Goal: Information Seeking & Learning: Learn about a topic

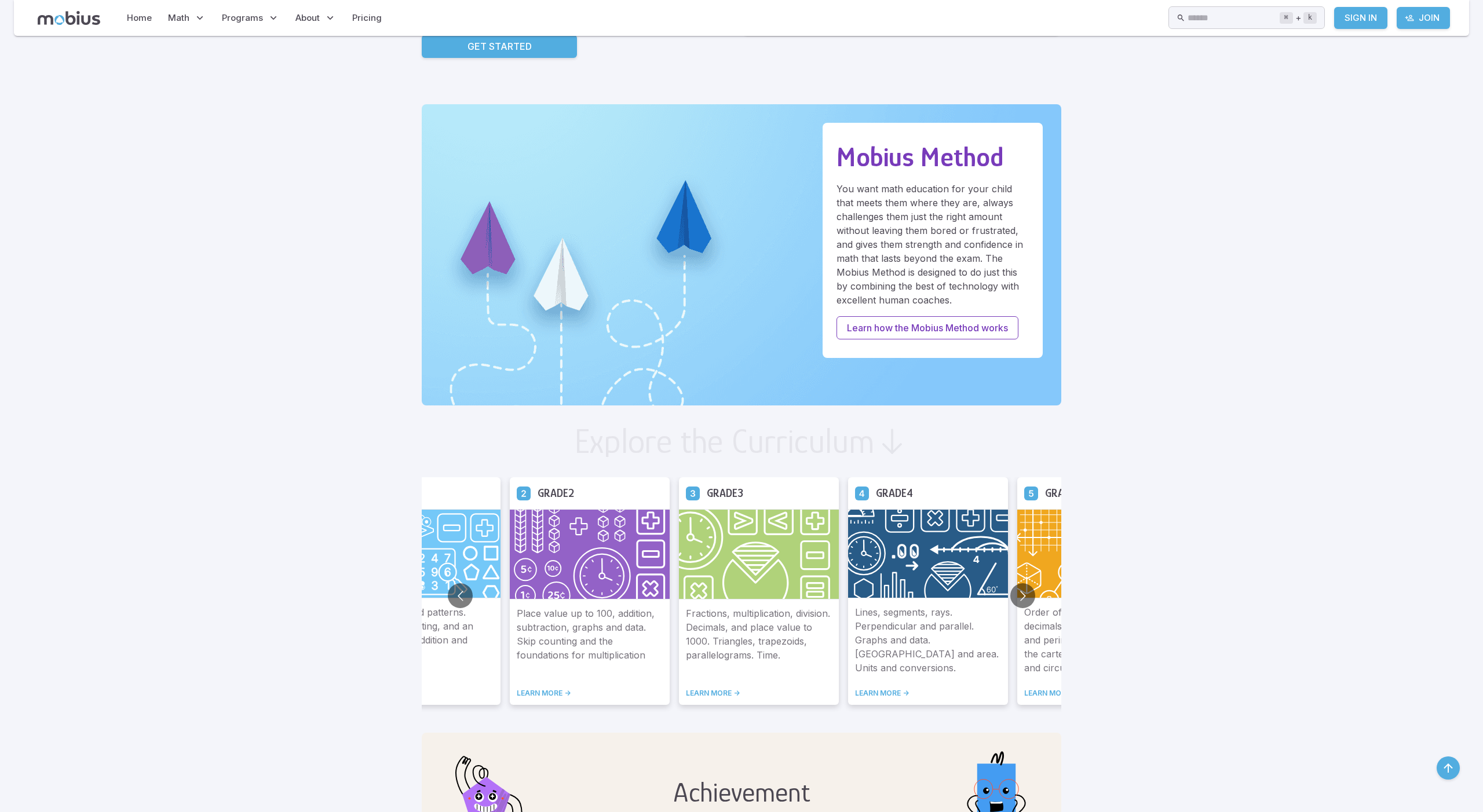
scroll to position [274, 0]
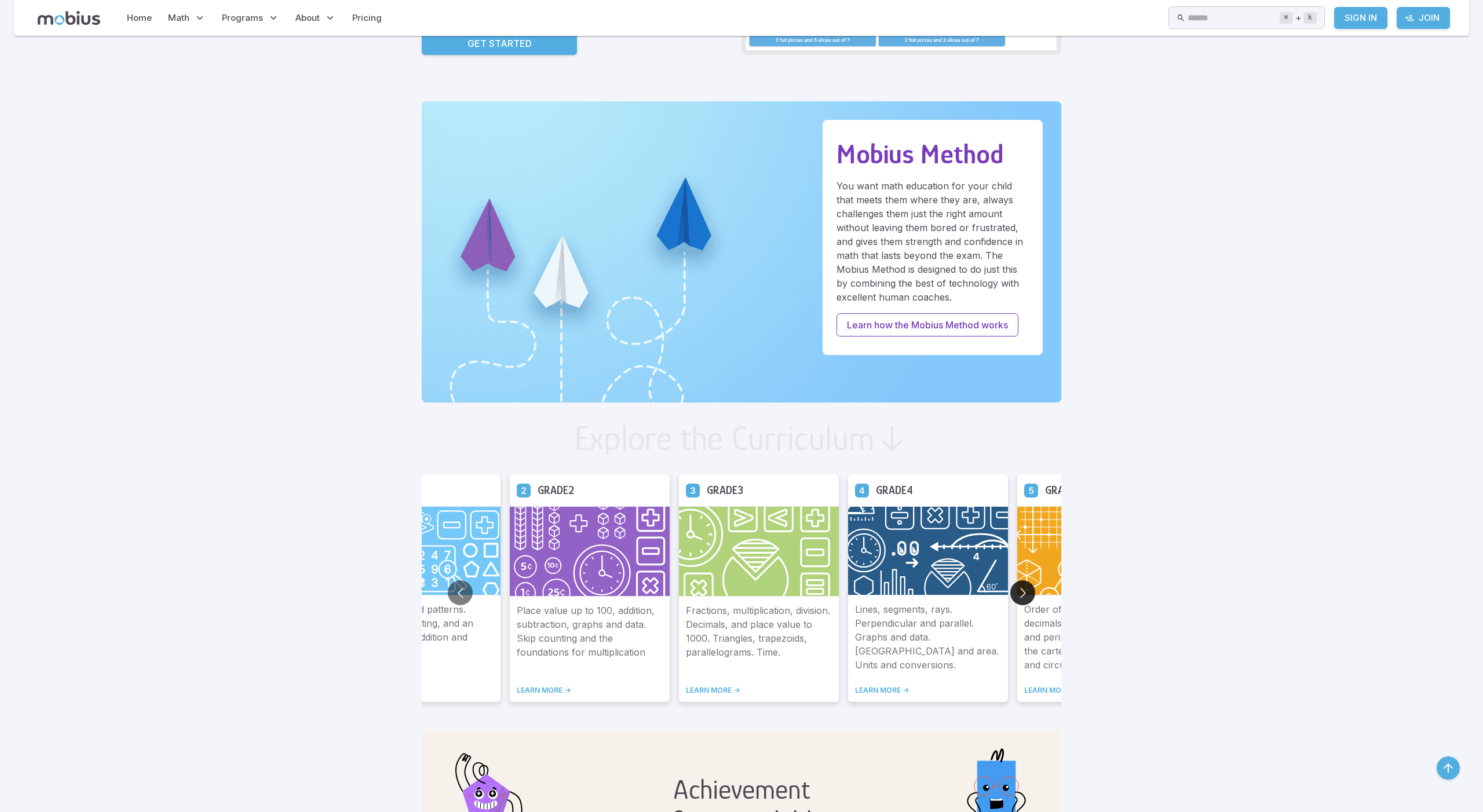
click at [1010, 593] on button "Go to next slide" at bounding box center [1022, 592] width 25 height 25
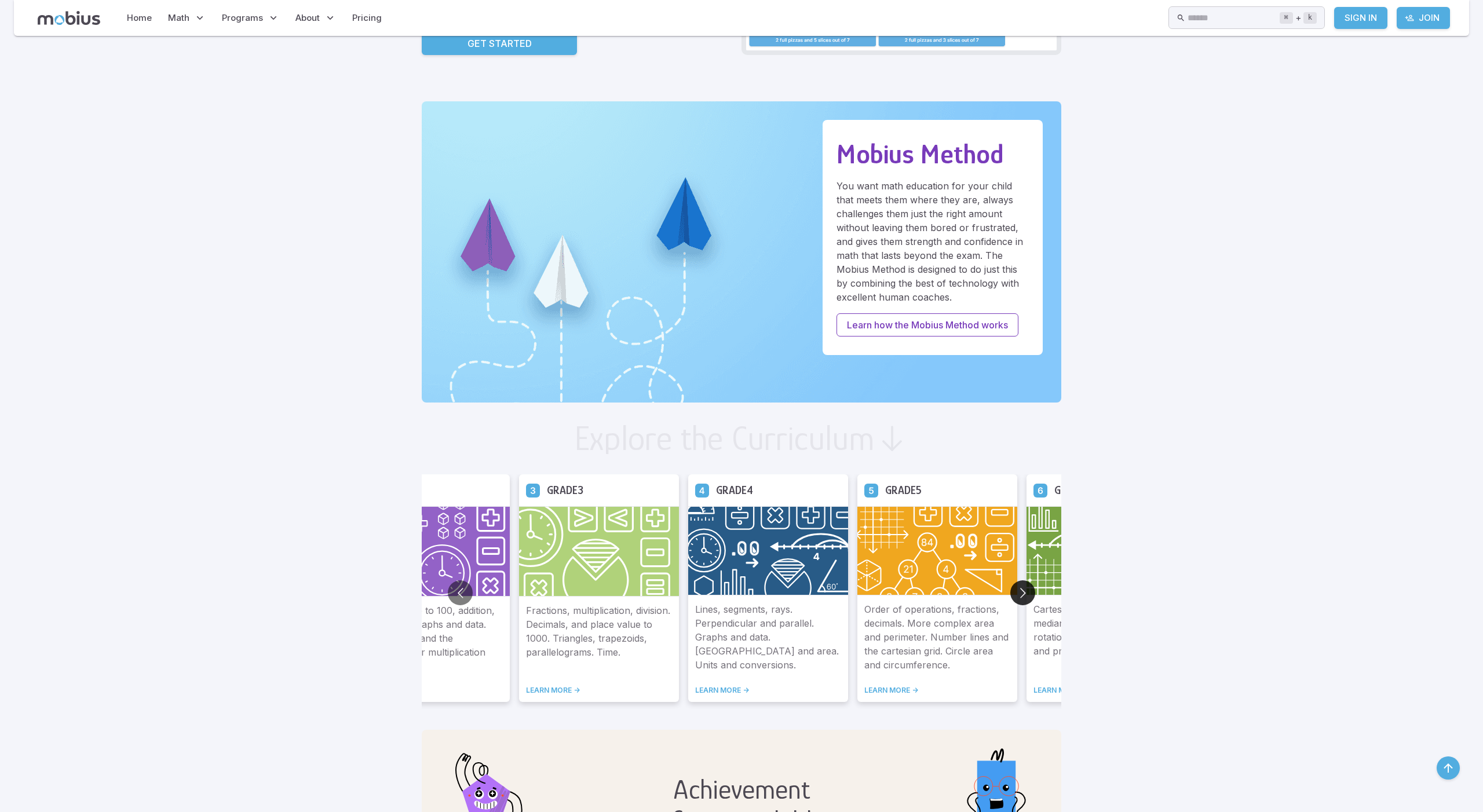
click at [1010, 590] on button "Go to next slide" at bounding box center [1022, 592] width 25 height 25
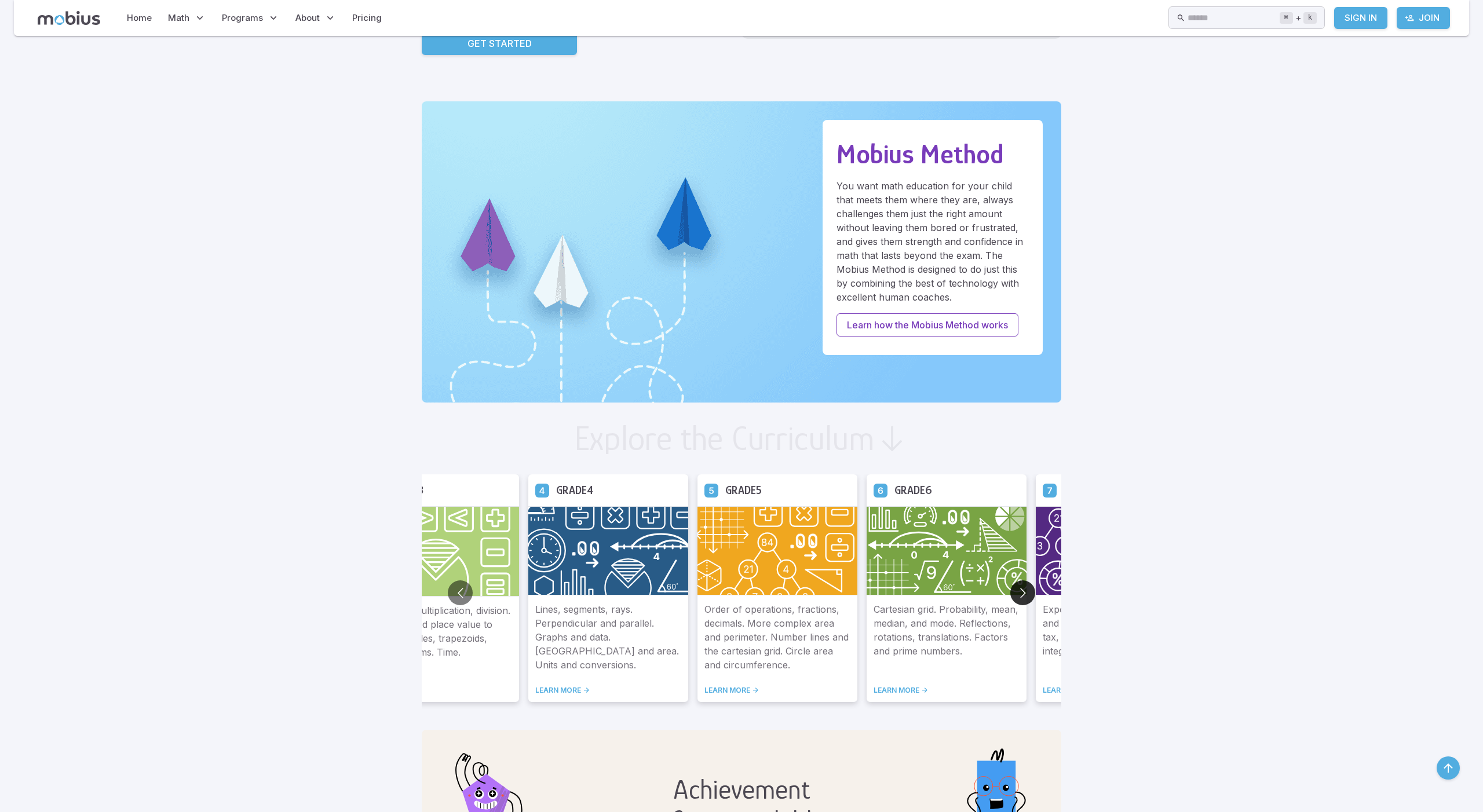
click at [1010, 595] on button "Go to next slide" at bounding box center [1022, 592] width 25 height 25
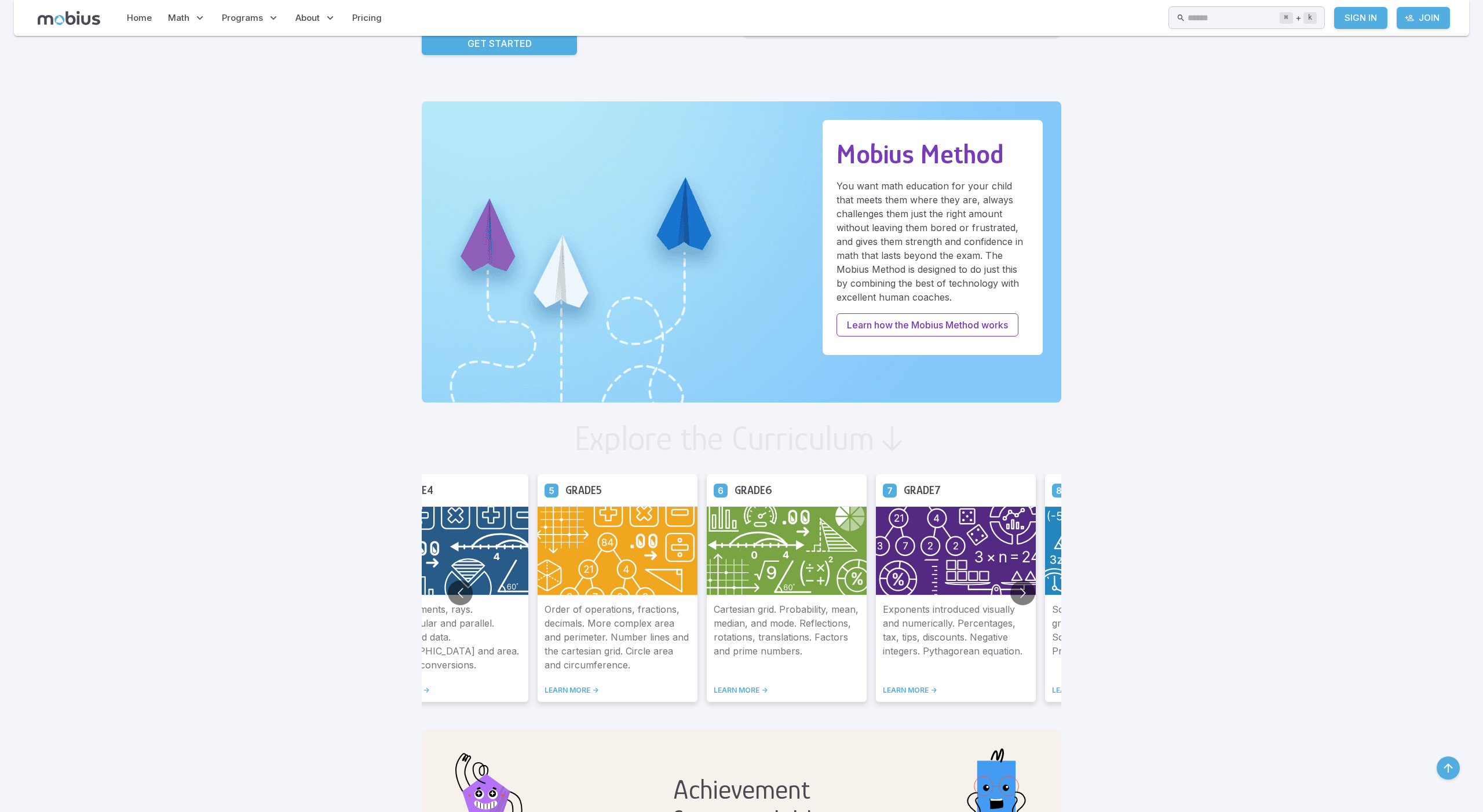
drag, startPoint x: 519, startPoint y: 624, endPoint x: 530, endPoint y: 606, distance: 21.1
click at [883, 623] on p "Exponents introduced visually and numerically. Percentages, tax, tips, discount…" at bounding box center [955, 636] width 146 height 70
click at [903, 490] on h5 "Grade 7" at bounding box center [922, 490] width 37 height 18
drag, startPoint x: 497, startPoint y: 603, endPoint x: 600, endPoint y: 579, distance: 105.8
click at [876, 602] on div "Exponents introduced visually and numerically. Percentages, tax, tips, discount…" at bounding box center [956, 648] width 160 height 107
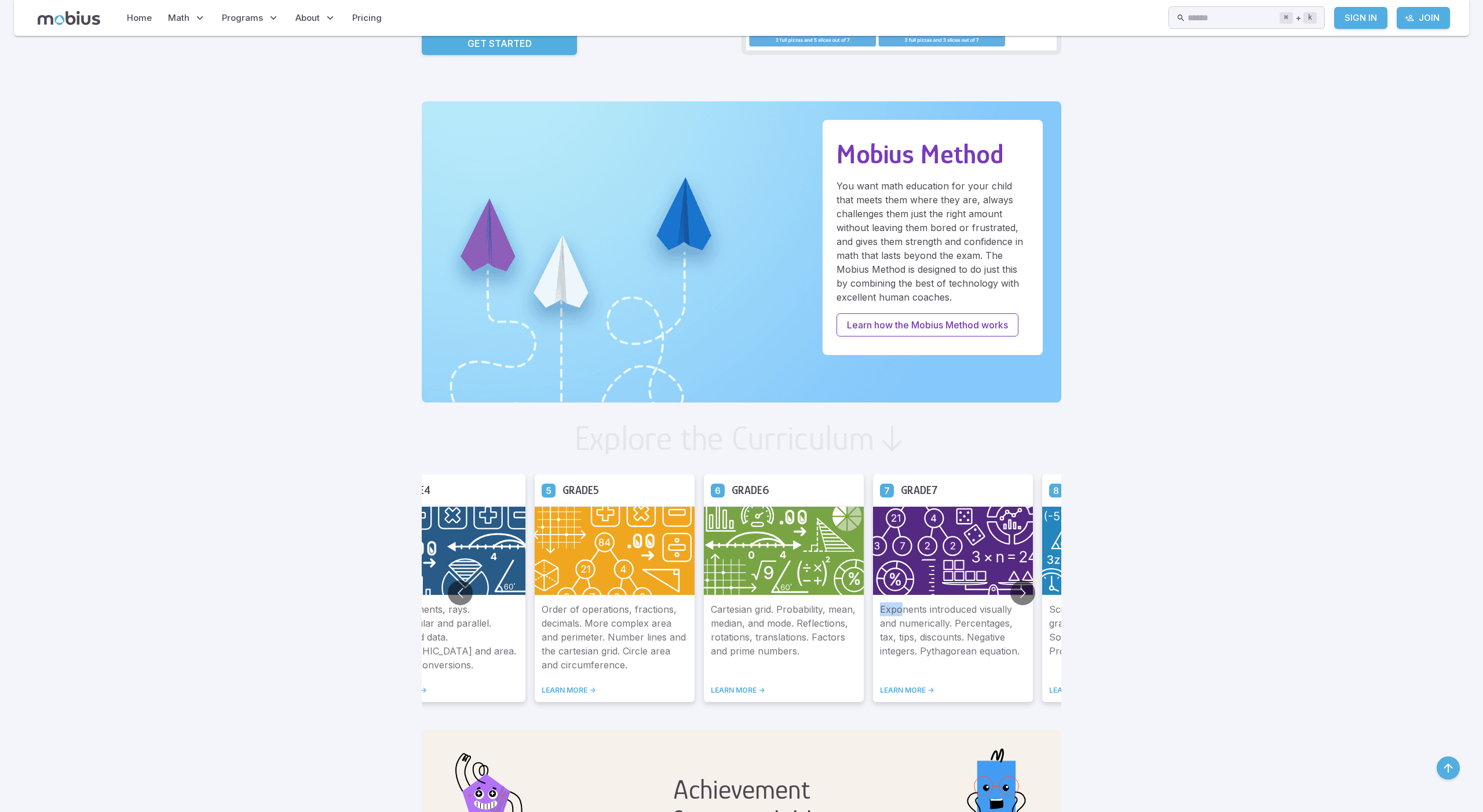
click at [873, 564] on img at bounding box center [953, 550] width 160 height 89
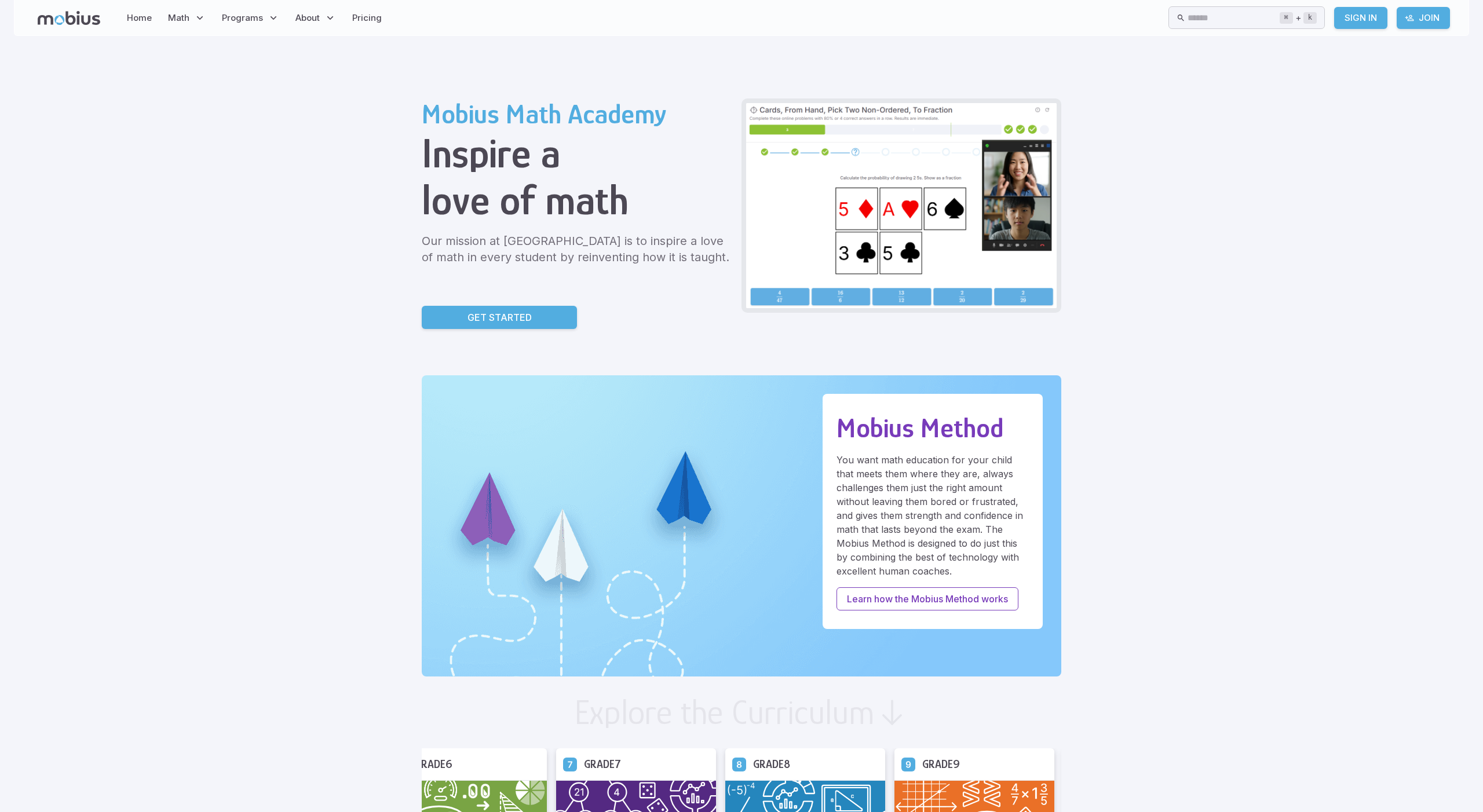
scroll to position [0, 0]
click at [141, 12] on link "Home" at bounding box center [139, 18] width 32 height 27
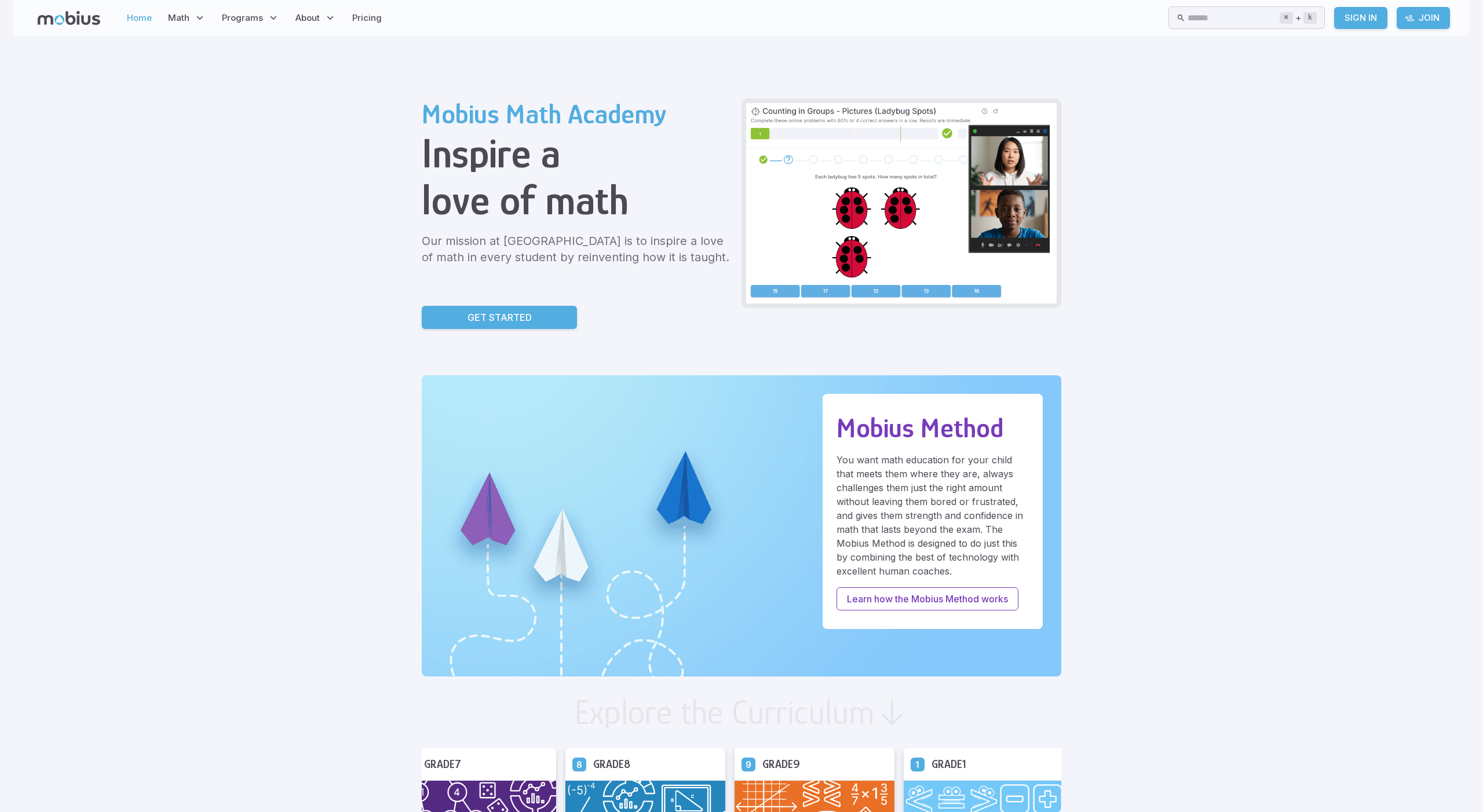
click at [139, 24] on link "Home" at bounding box center [139, 18] width 32 height 27
click at [139, 19] on link "Home" at bounding box center [139, 18] width 32 height 27
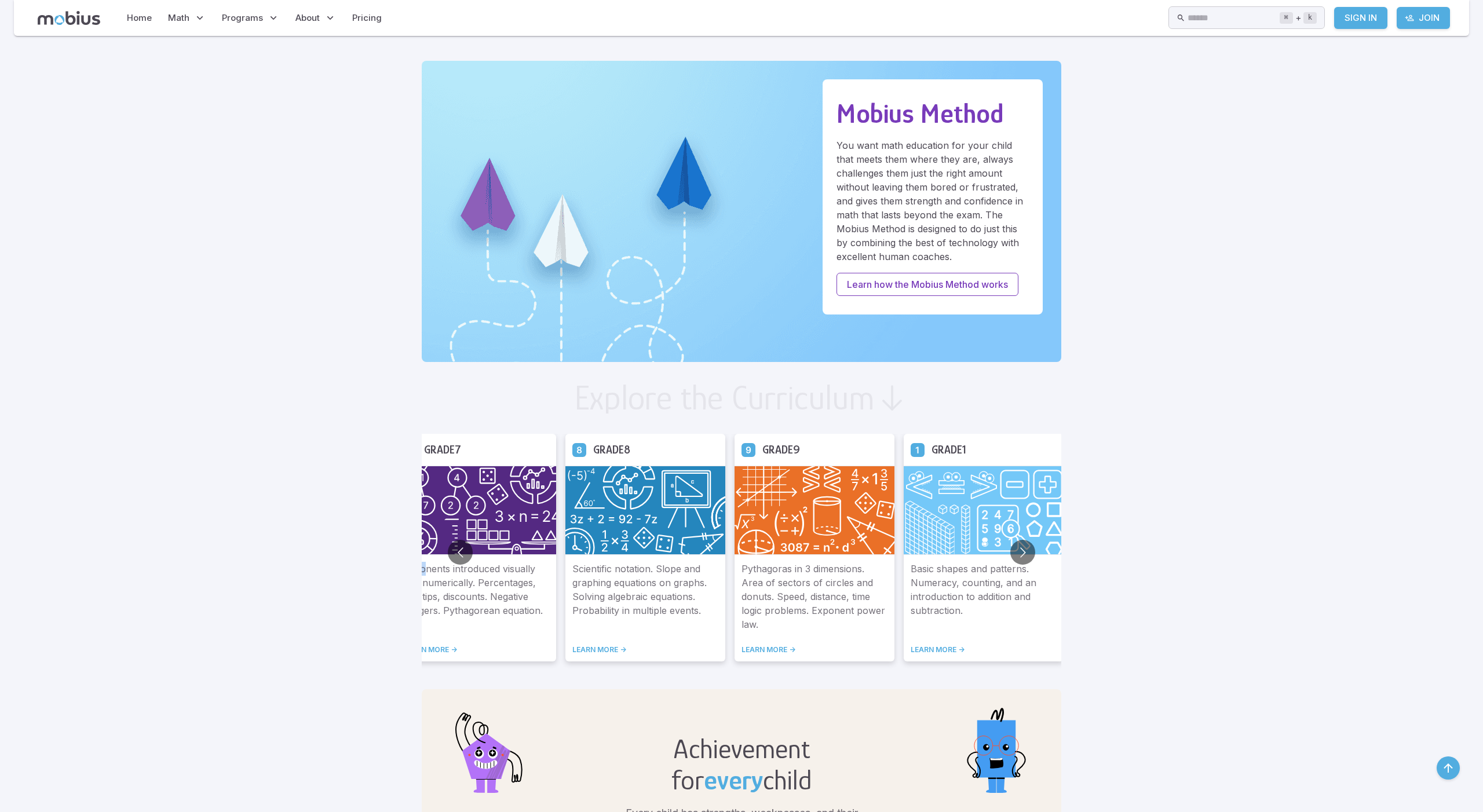
scroll to position [315, 0]
click at [762, 452] on h5 "Grade 9" at bounding box center [781, 449] width 38 height 18
click at [762, 450] on h5 "Grade 9" at bounding box center [781, 449] width 38 height 18
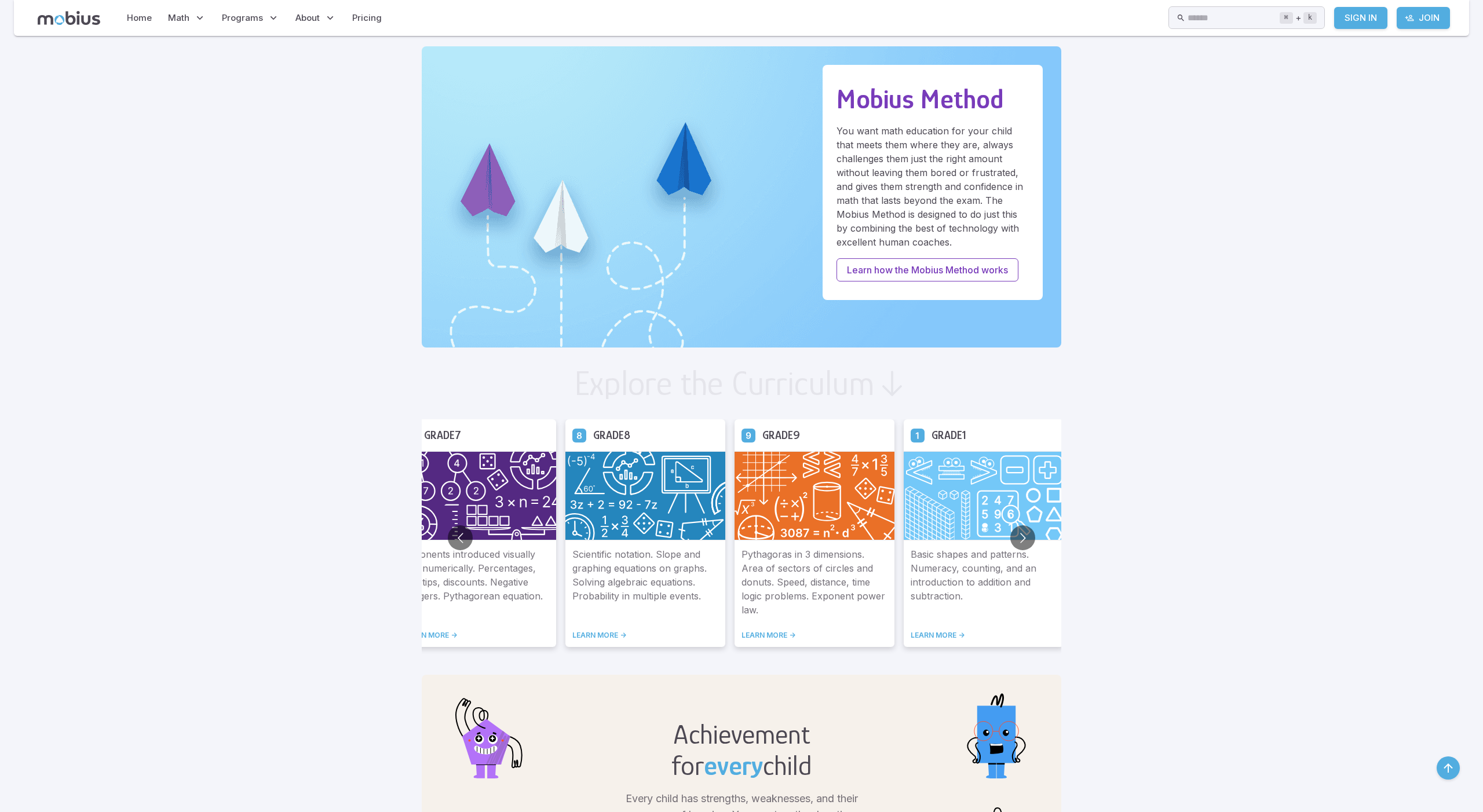
scroll to position [332, 0]
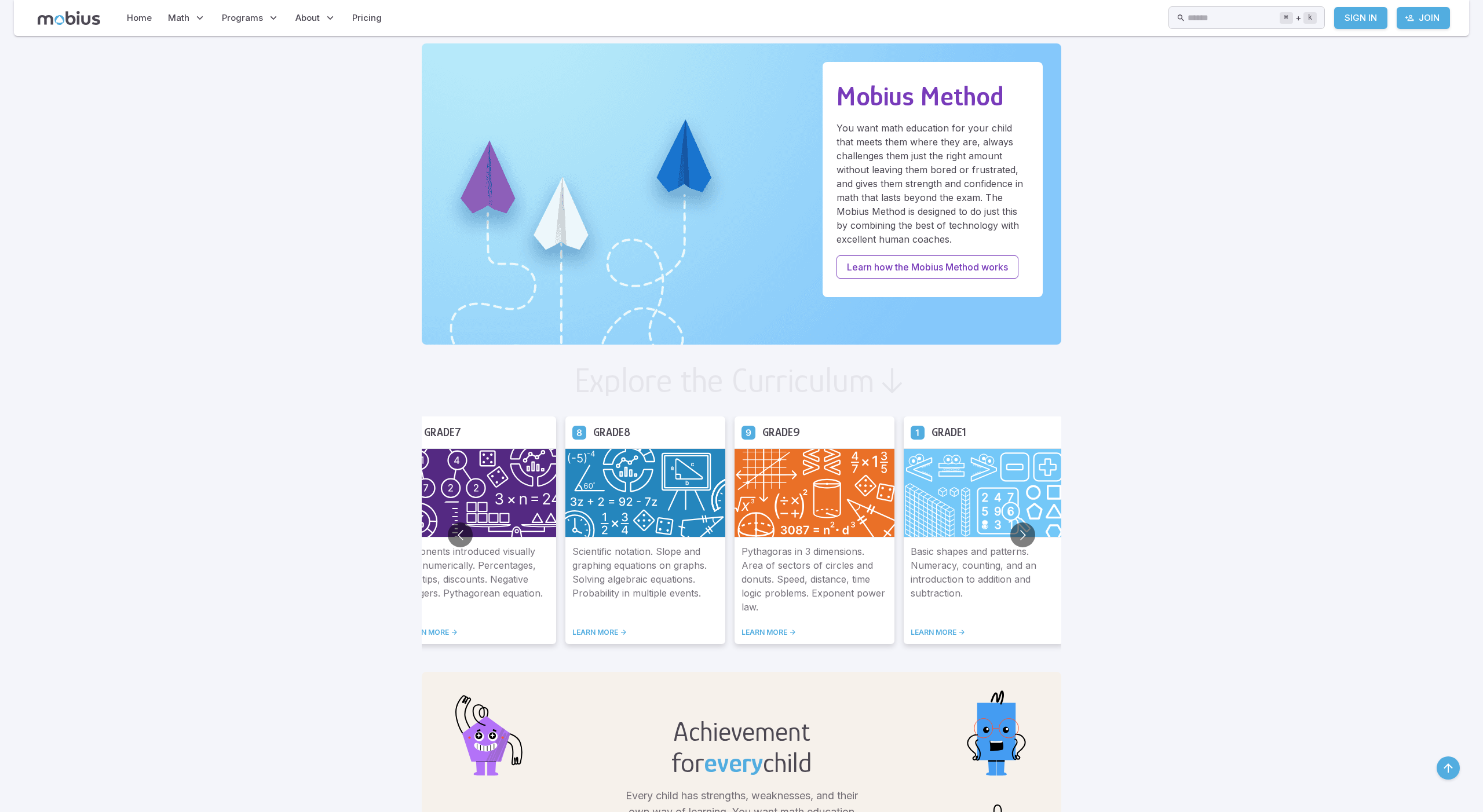
click at [403, 633] on link "LEARN MORE ->" at bounding box center [476, 632] width 146 height 9
click at [403, 632] on link "LEARN MORE ->" at bounding box center [476, 632] width 146 height 9
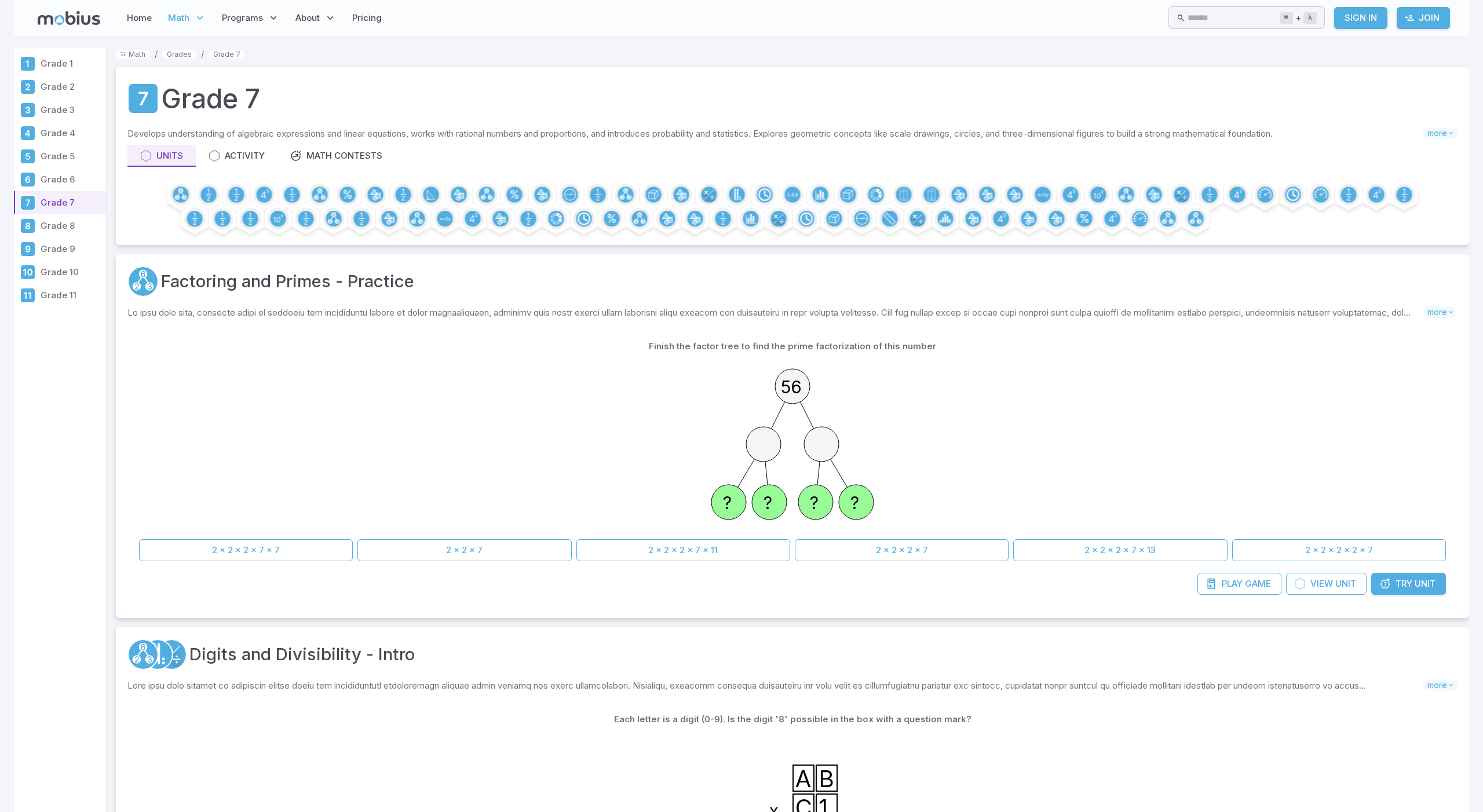
click at [1385, 519] on div "56 ? ? ? ?" at bounding box center [792, 445] width 1307 height 177
click at [768, 432] on circle at bounding box center [763, 443] width 34 height 34
